Goal: Task Accomplishment & Management: Manage account settings

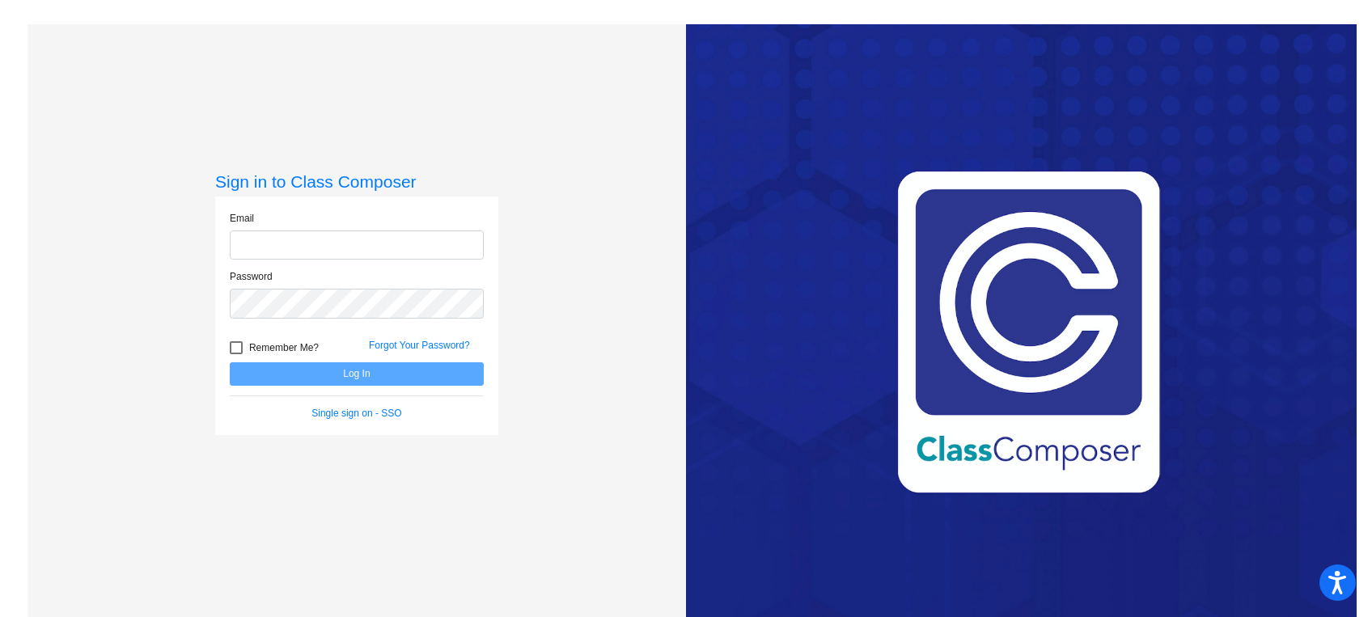
type input "[EMAIL_ADDRESS][DOMAIN_NAME]"
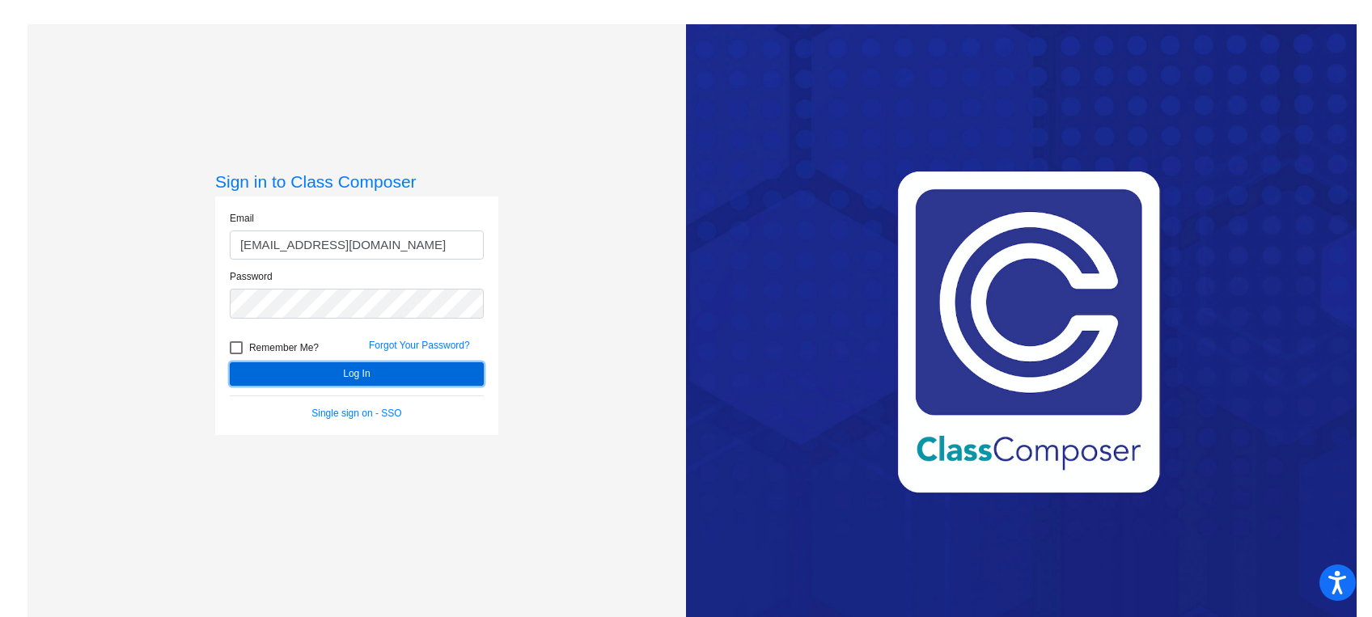
click at [294, 378] on button "Log In" at bounding box center [357, 374] width 254 height 23
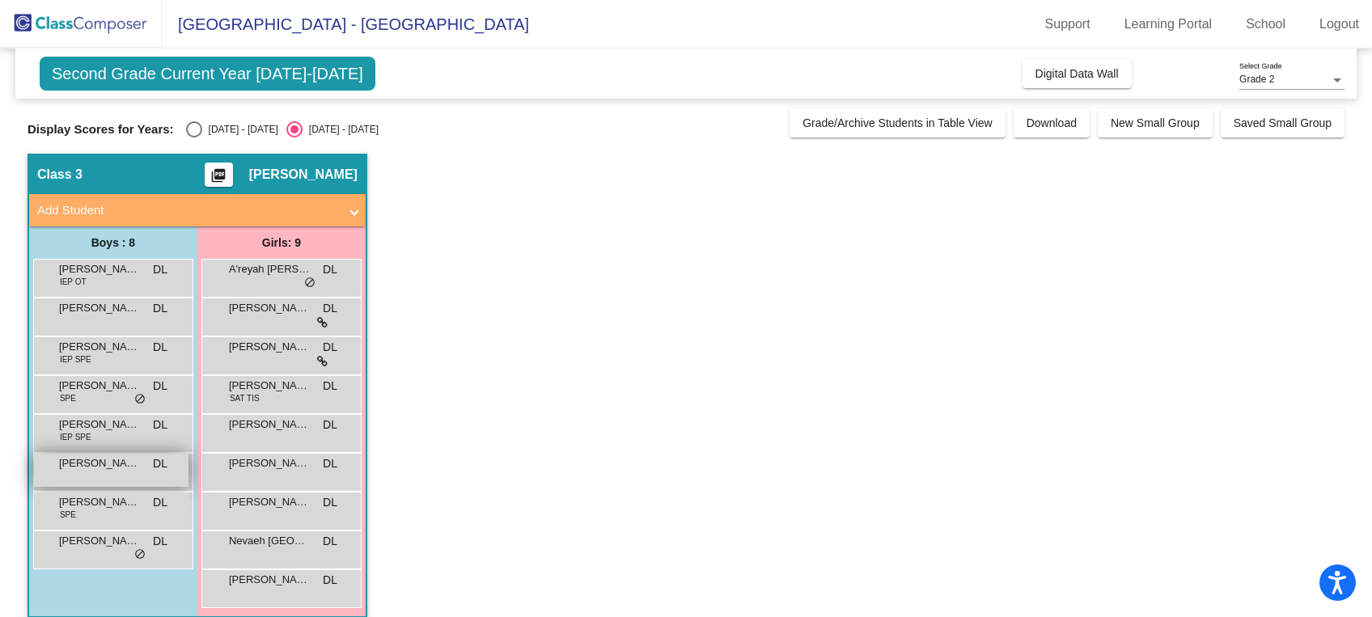
click at [91, 470] on span "[PERSON_NAME] [PERSON_NAME]" at bounding box center [99, 464] width 81 height 16
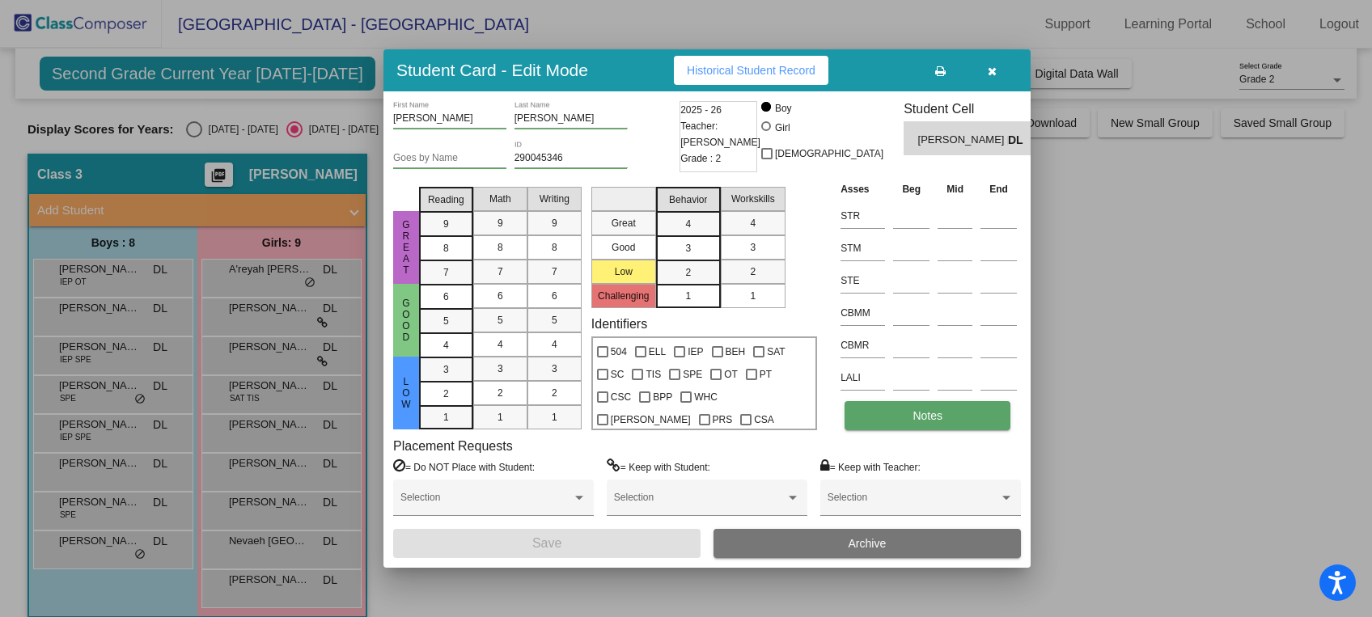
click at [931, 412] on span "Notes" at bounding box center [928, 415] width 30 height 13
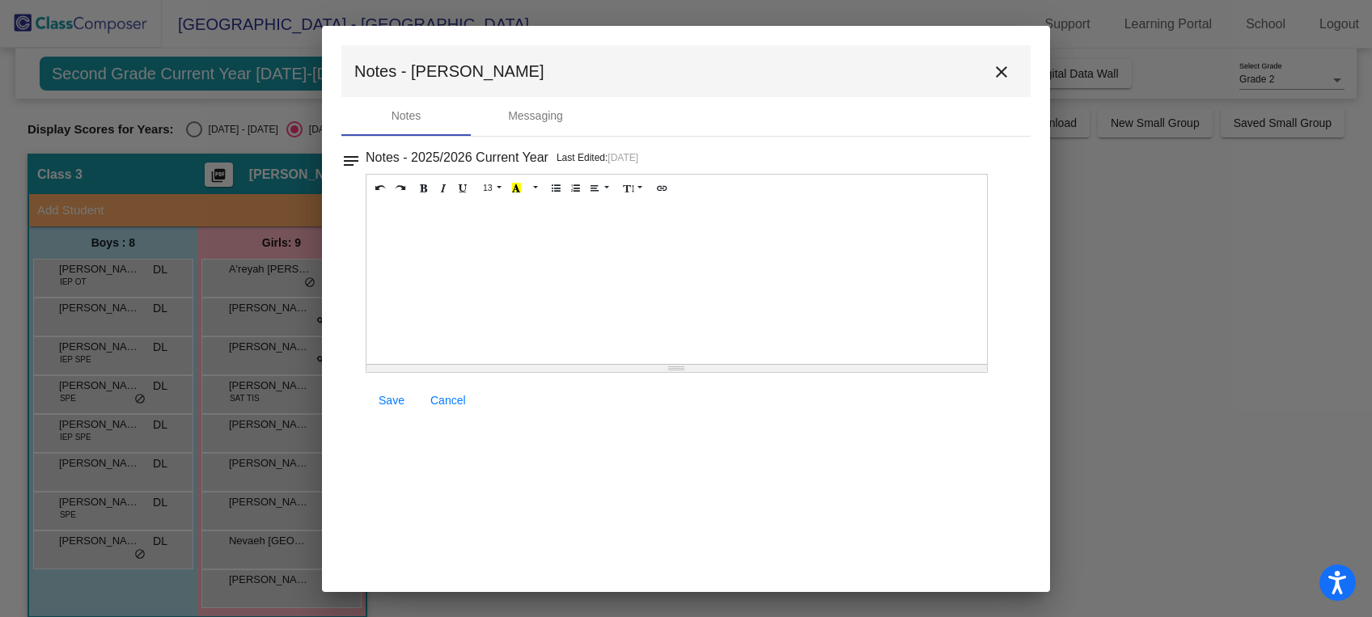
click at [1003, 64] on mat-icon "close" at bounding box center [1001, 71] width 19 height 19
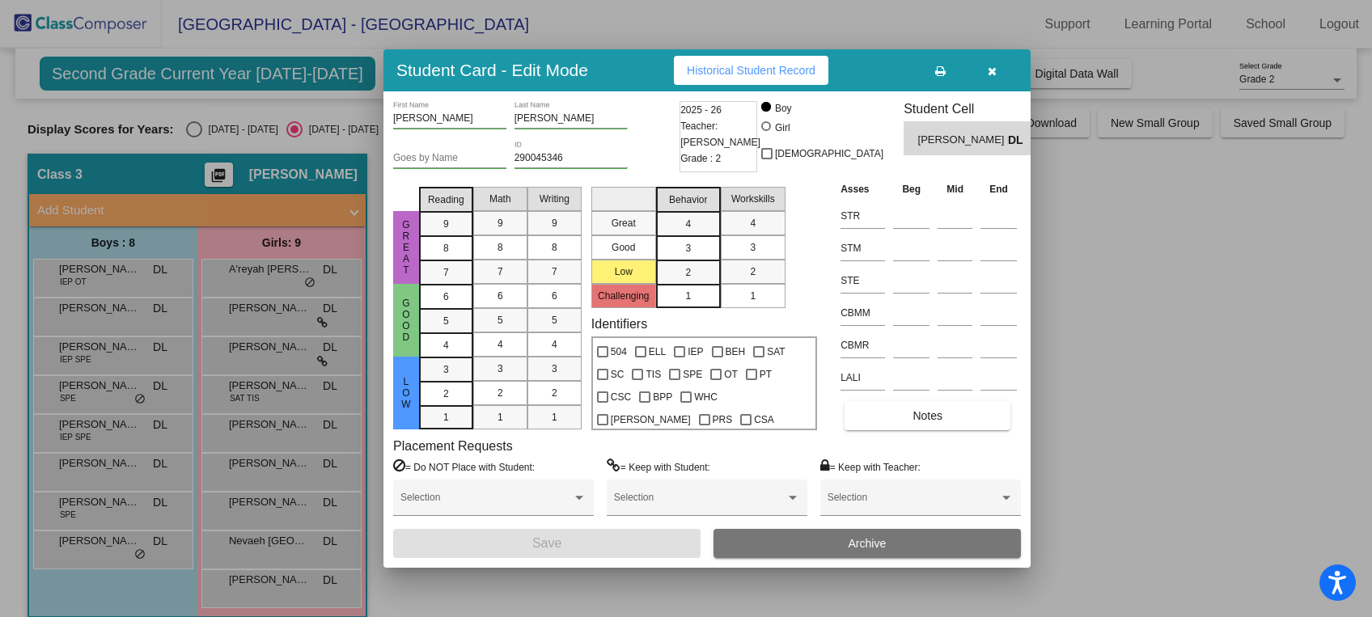
click at [184, 130] on div at bounding box center [686, 308] width 1372 height 617
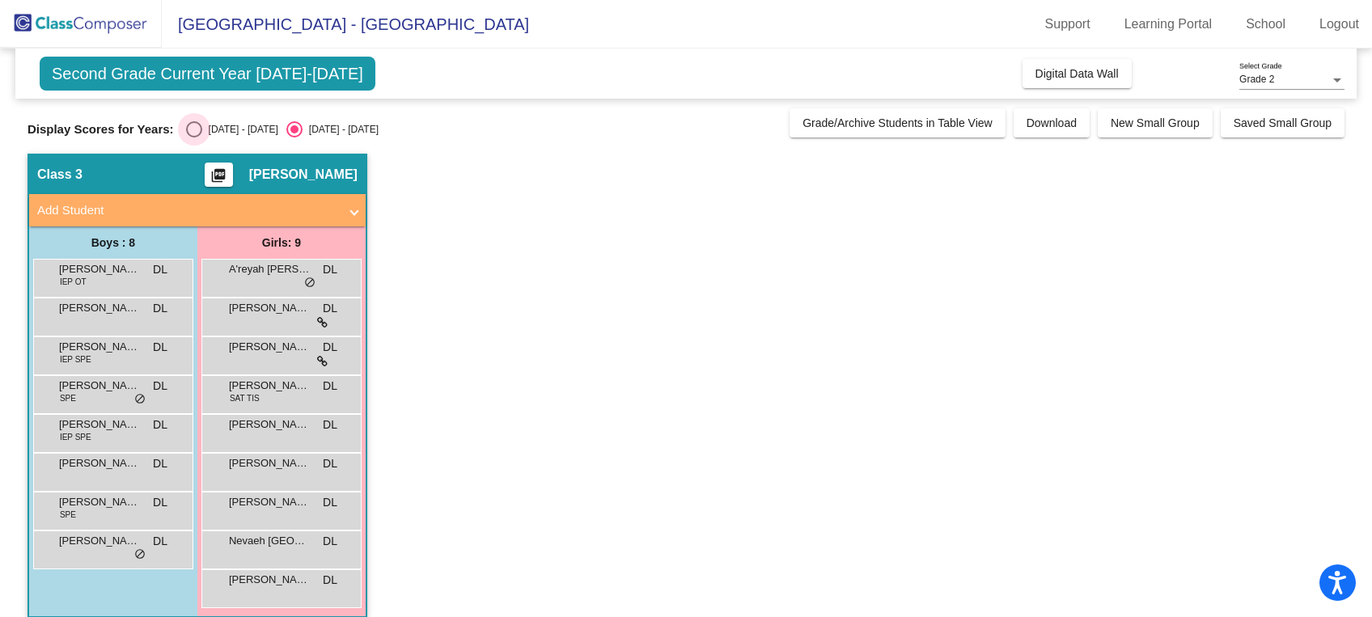
click at [186, 123] on div "Select an option" at bounding box center [194, 129] width 16 height 16
click at [193, 138] on input "[DATE] - [DATE]" at bounding box center [193, 138] width 1 height 1
radio input "true"
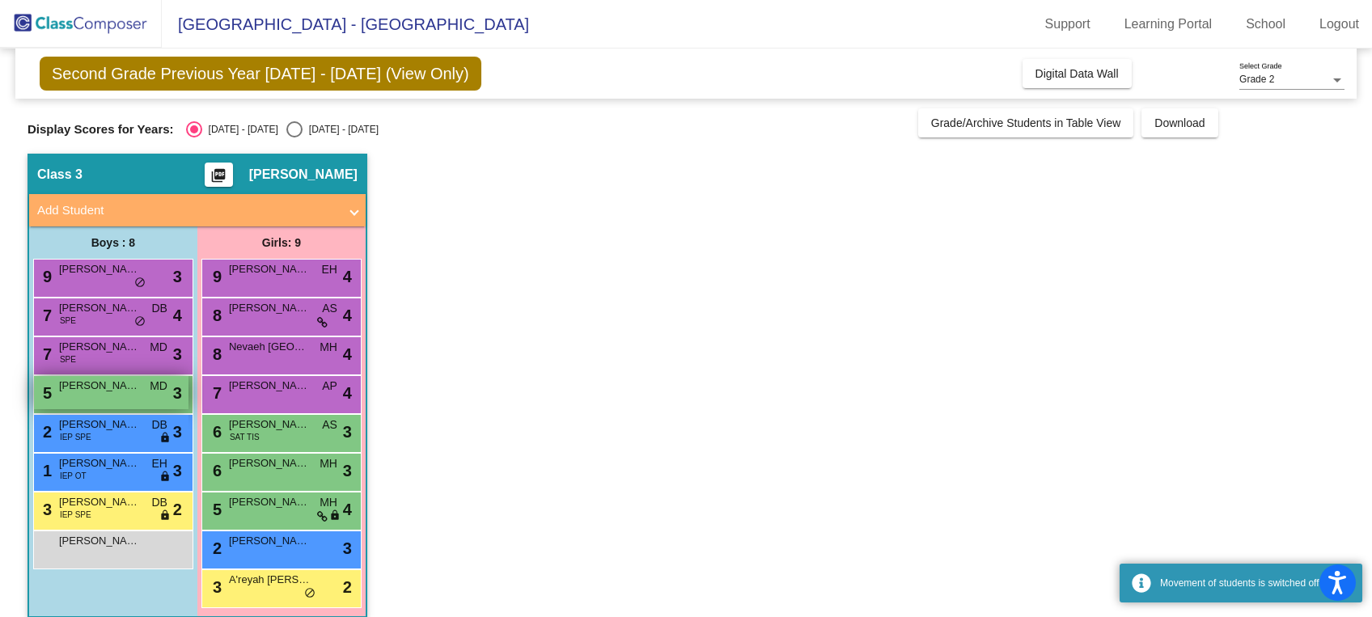
click at [120, 384] on span "[PERSON_NAME] [PERSON_NAME]" at bounding box center [99, 386] width 81 height 16
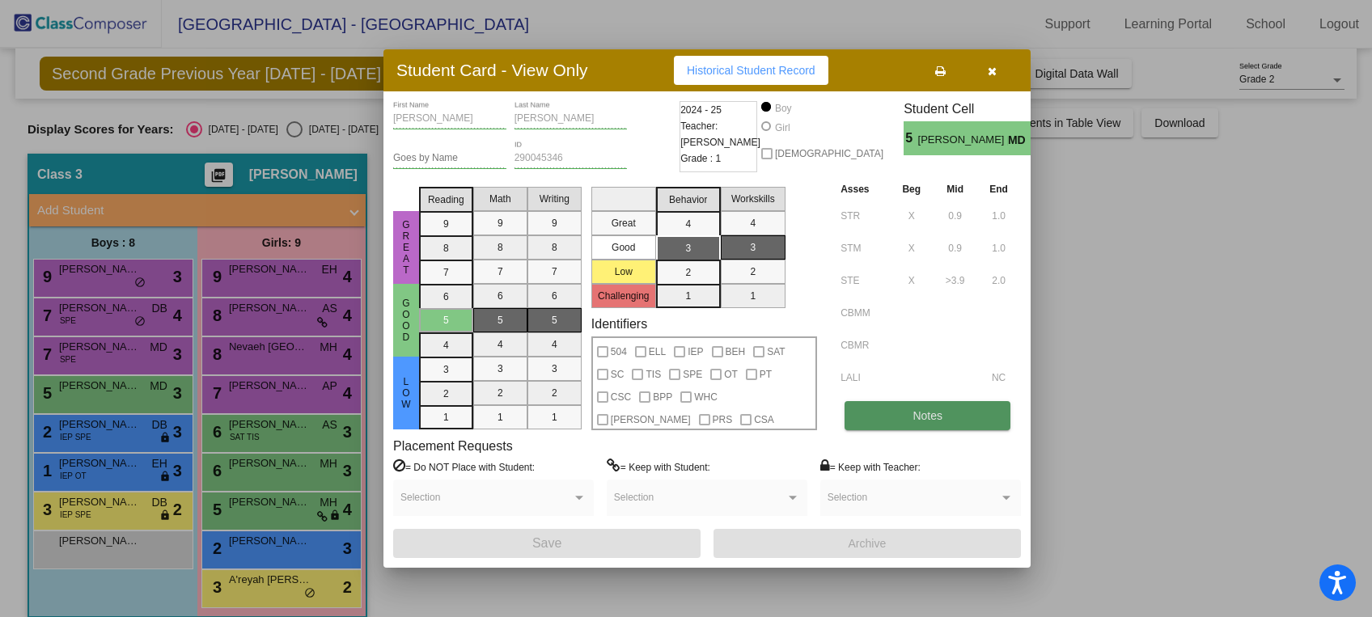
click at [888, 421] on button "Notes" at bounding box center [928, 415] width 166 height 29
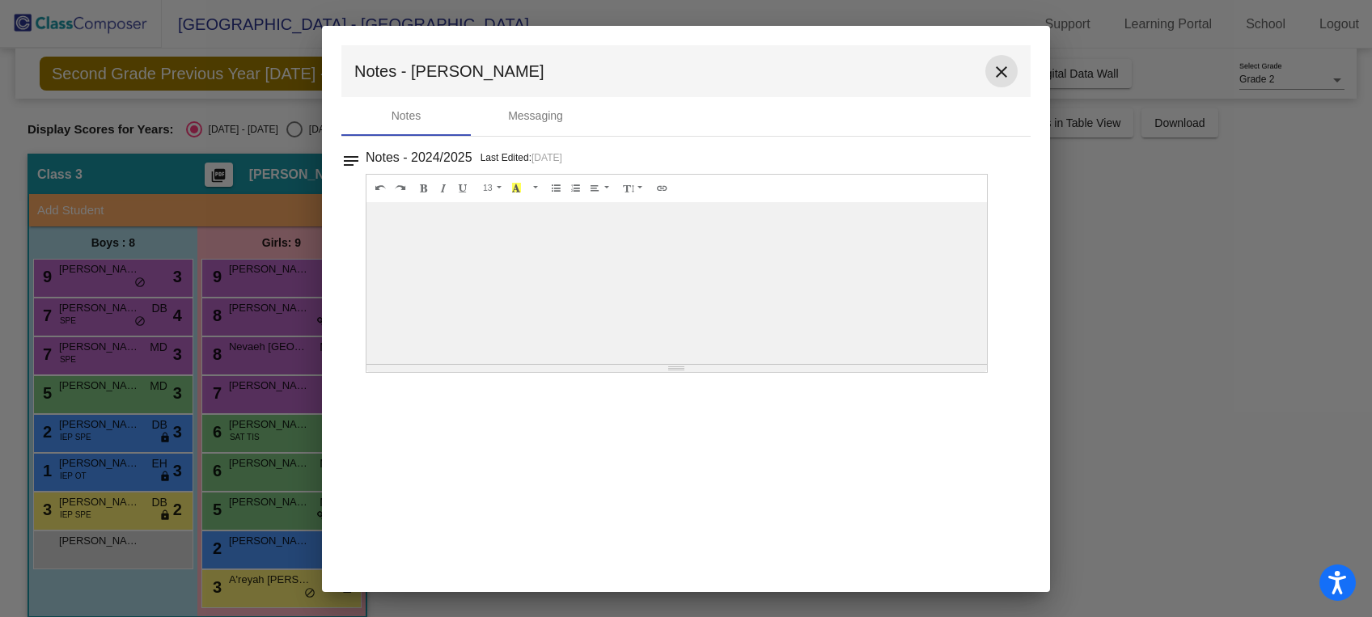
click at [998, 70] on mat-icon "close" at bounding box center [1001, 71] width 19 height 19
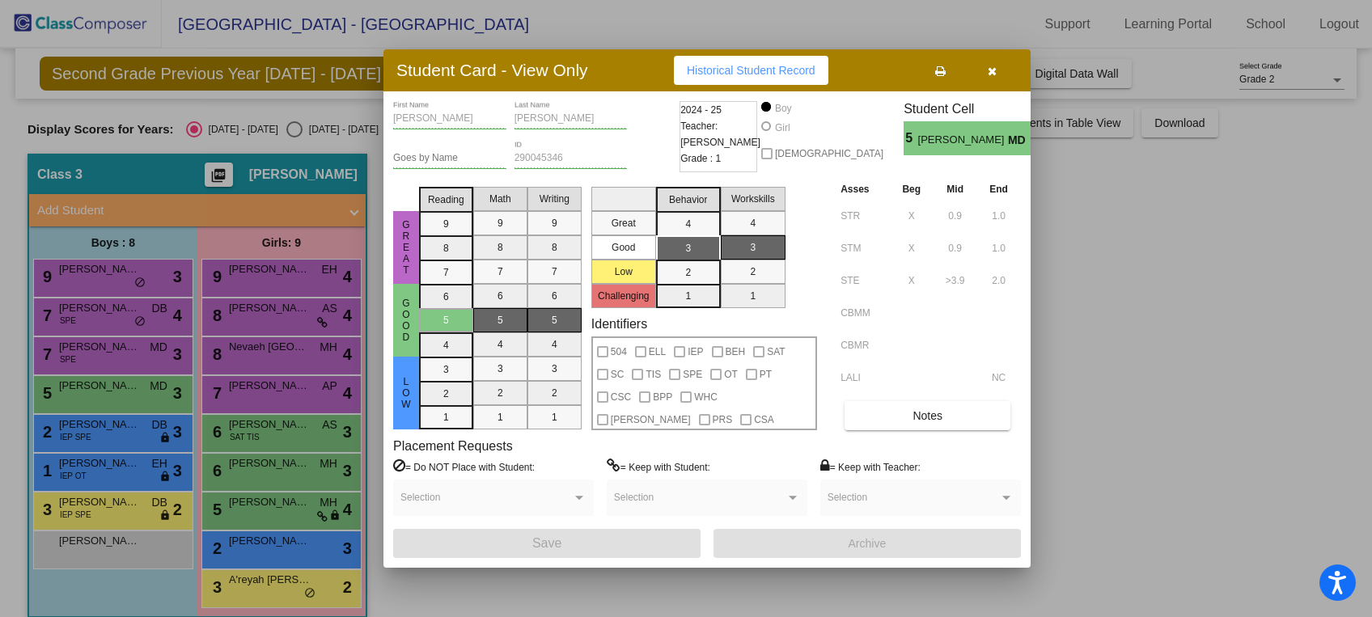
click at [990, 66] on icon "button" at bounding box center [992, 71] width 9 height 11
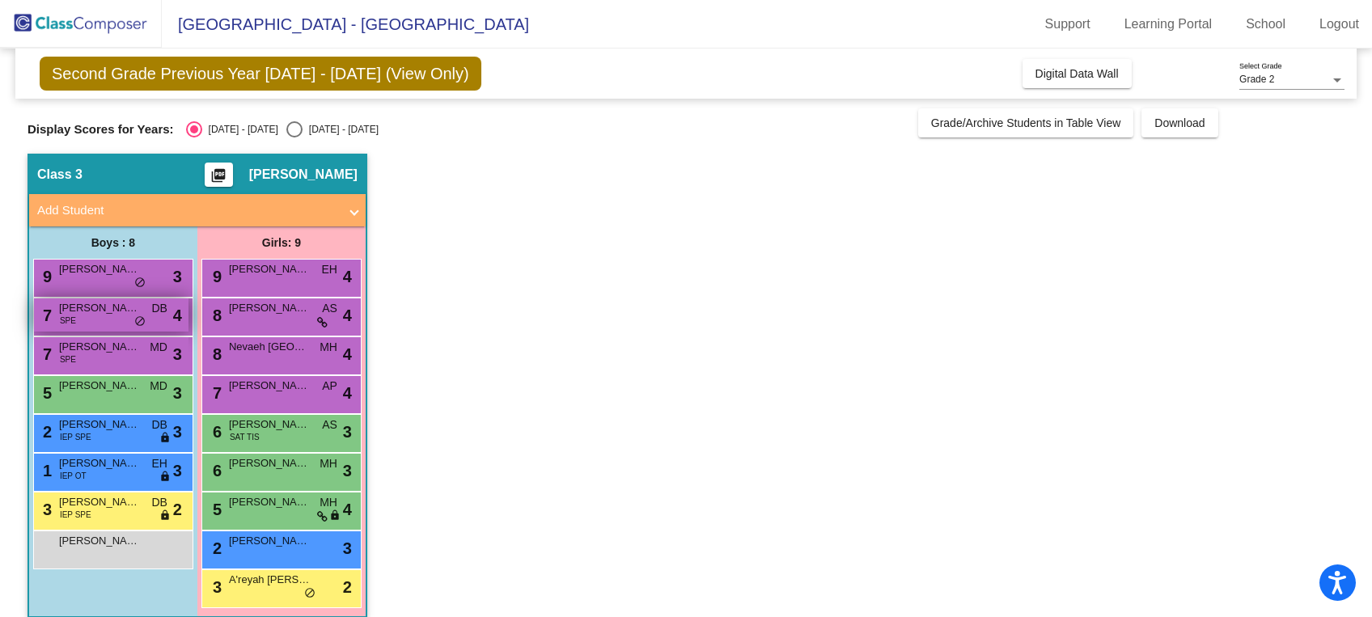
click at [71, 318] on span "SPE" at bounding box center [68, 321] width 16 height 12
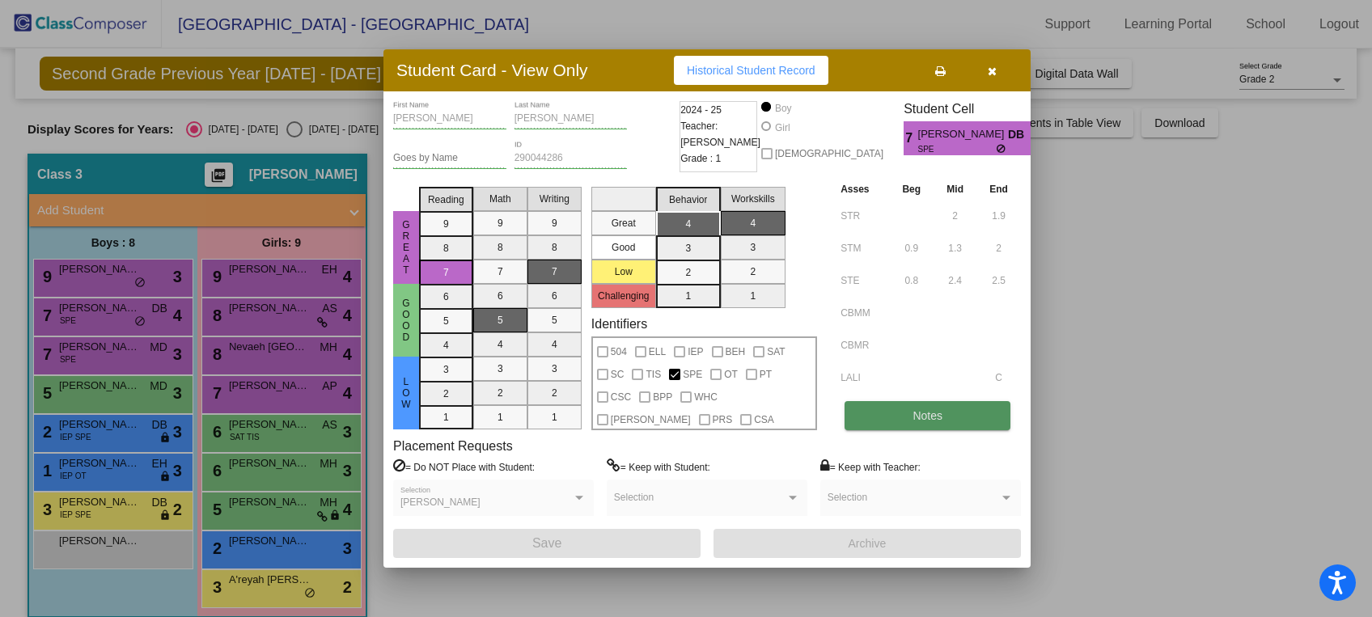
click at [944, 423] on button "Notes" at bounding box center [928, 415] width 166 height 29
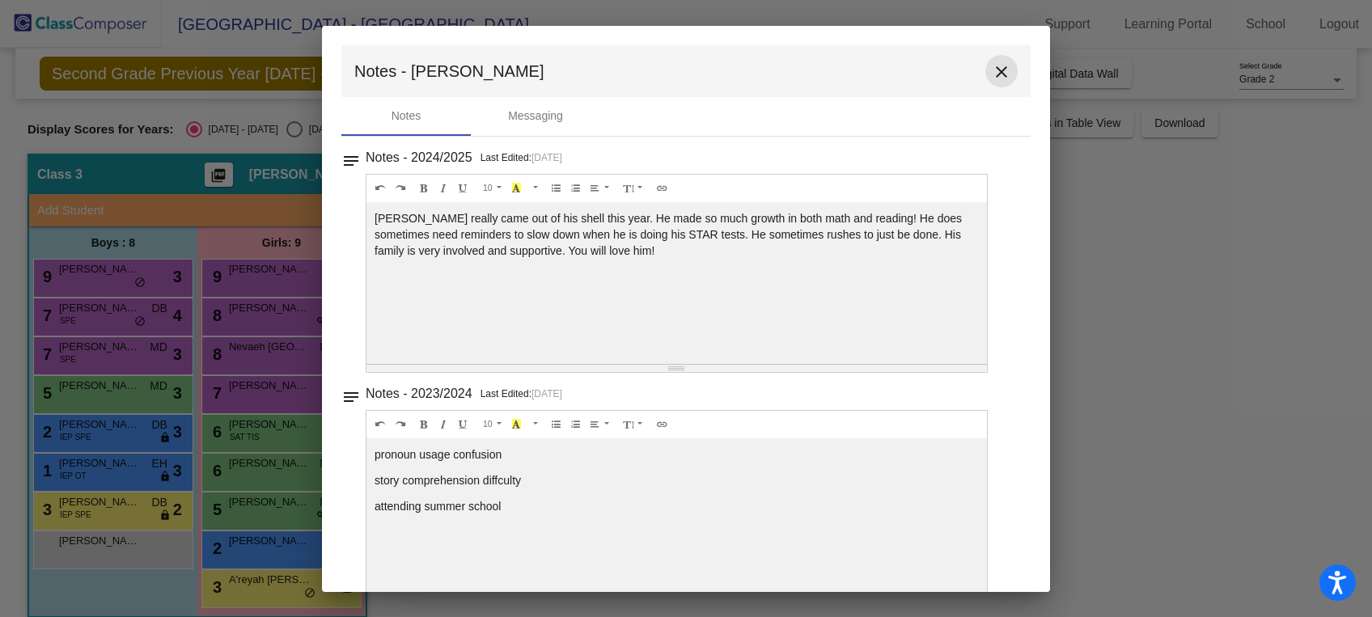
click at [995, 69] on mat-icon "close" at bounding box center [1001, 71] width 19 height 19
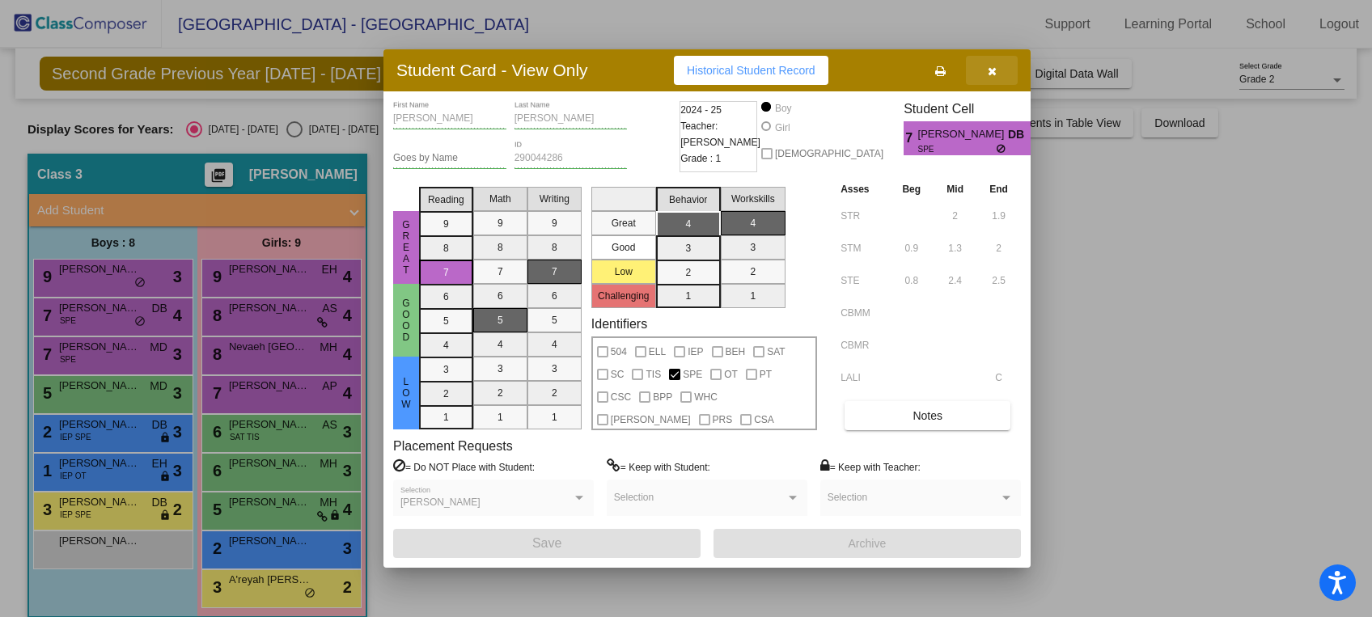
click at [995, 73] on icon "button" at bounding box center [992, 71] width 9 height 11
